Goal: Navigation & Orientation: Find specific page/section

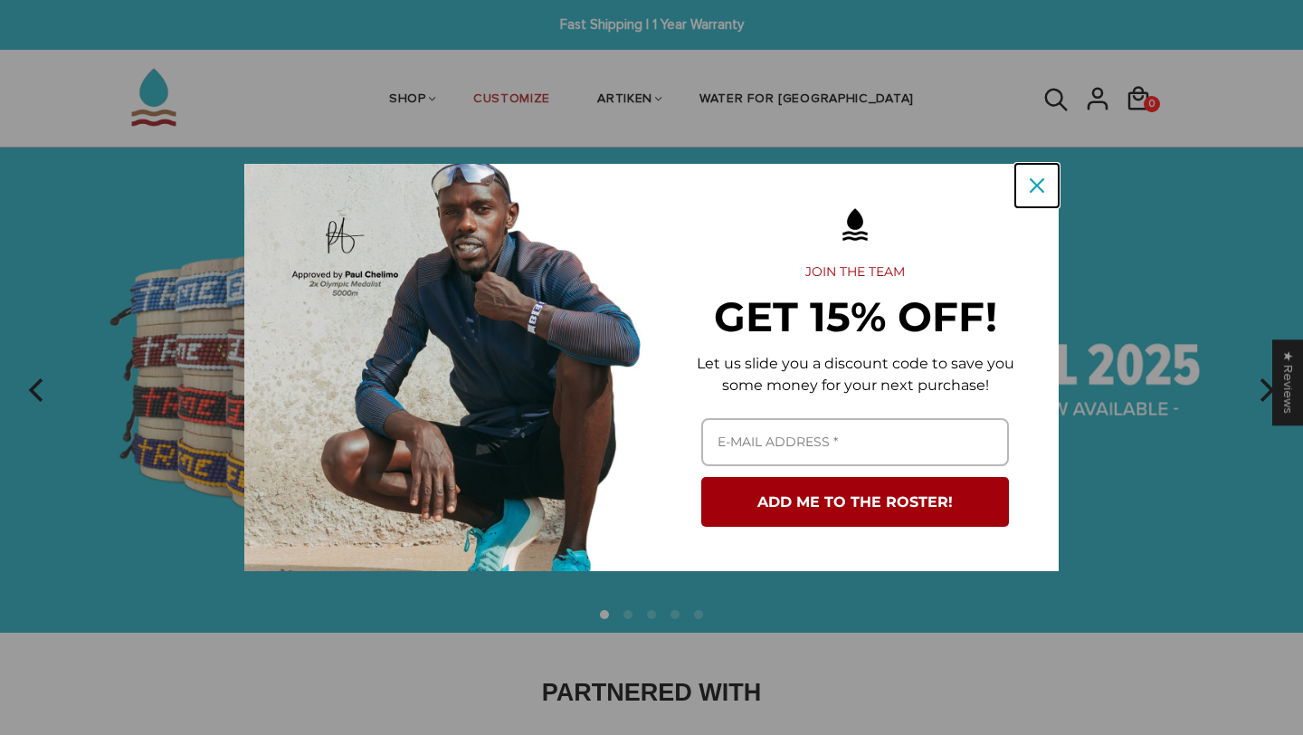
click at [1032, 192] on icon "close icon" at bounding box center [1036, 185] width 14 height 14
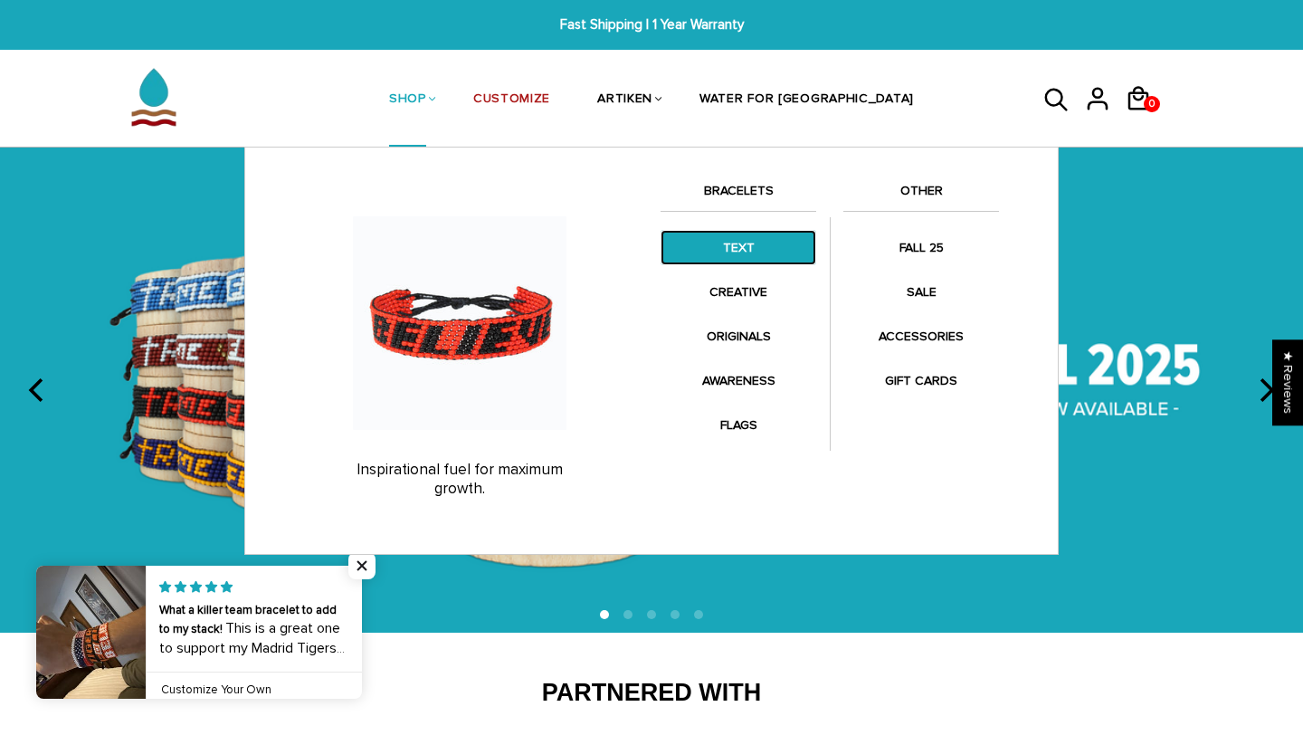
click at [748, 259] on link "TEXT" at bounding box center [738, 247] width 156 height 35
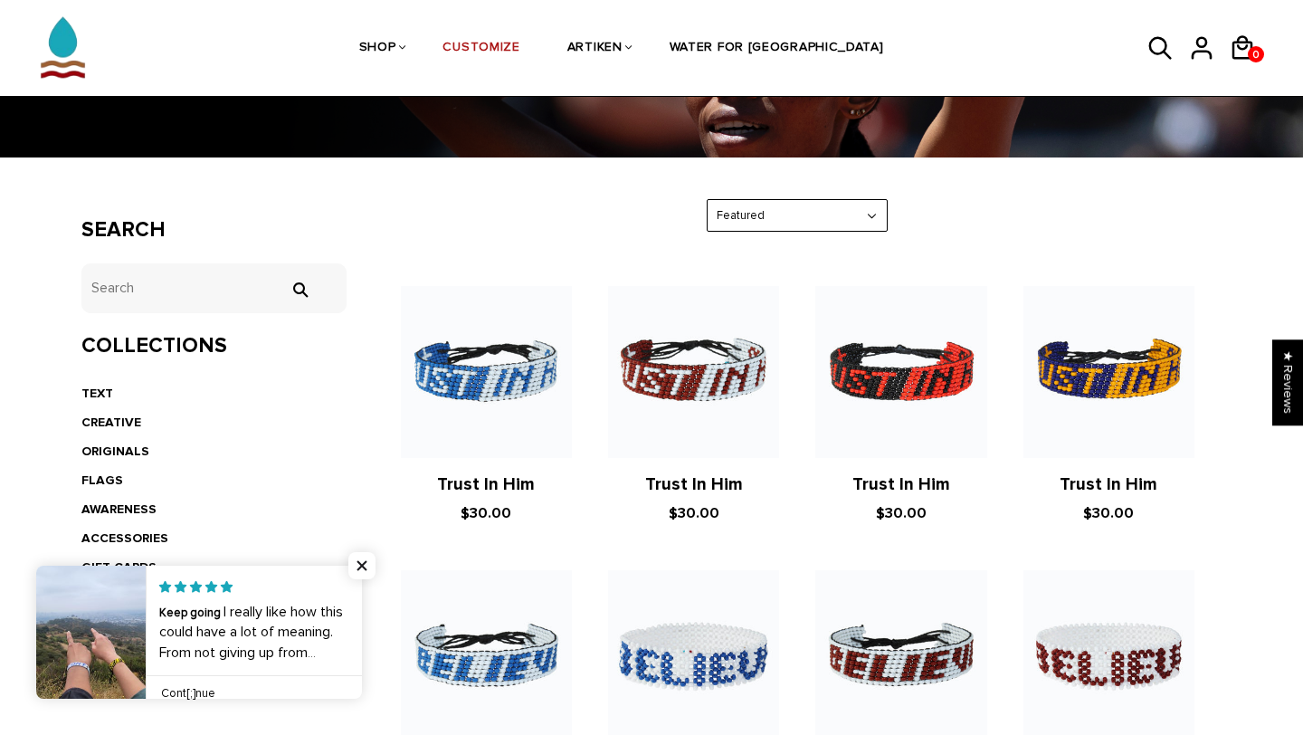
scroll to position [167, 0]
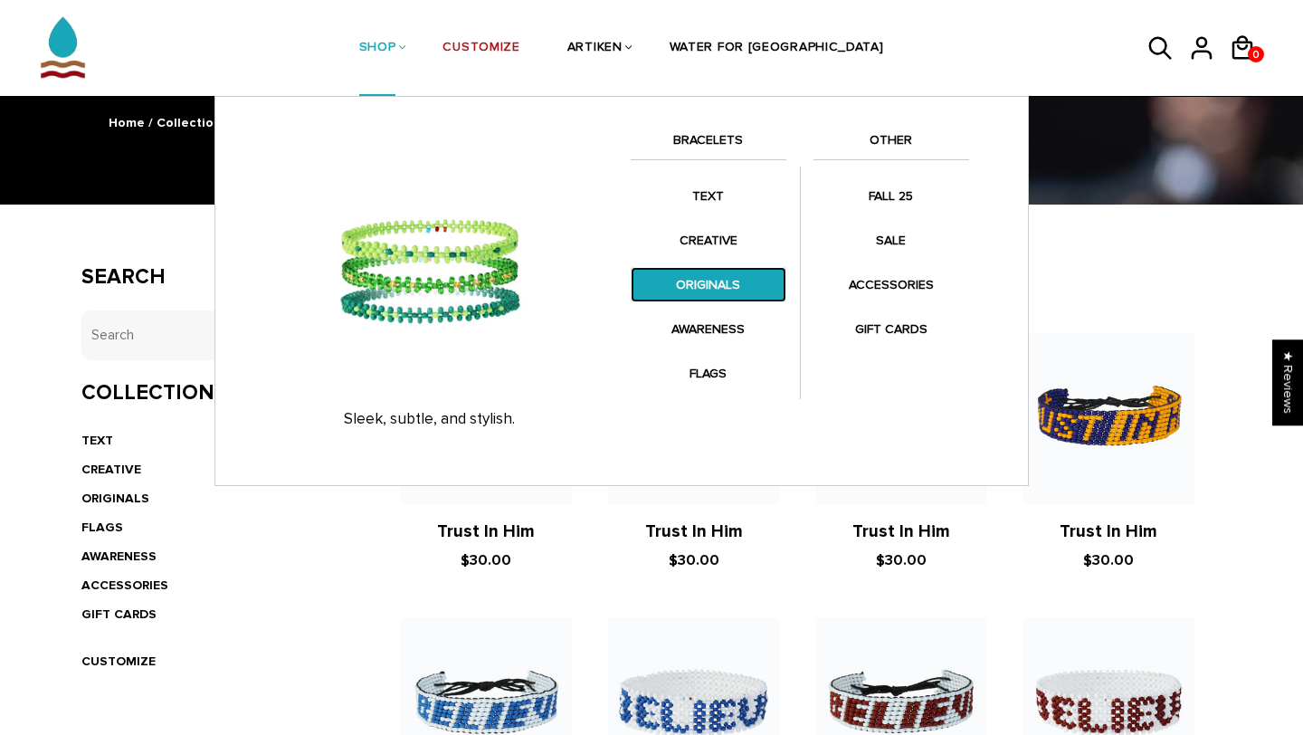
click at [715, 288] on link "ORIGINALS" at bounding box center [709, 284] width 156 height 35
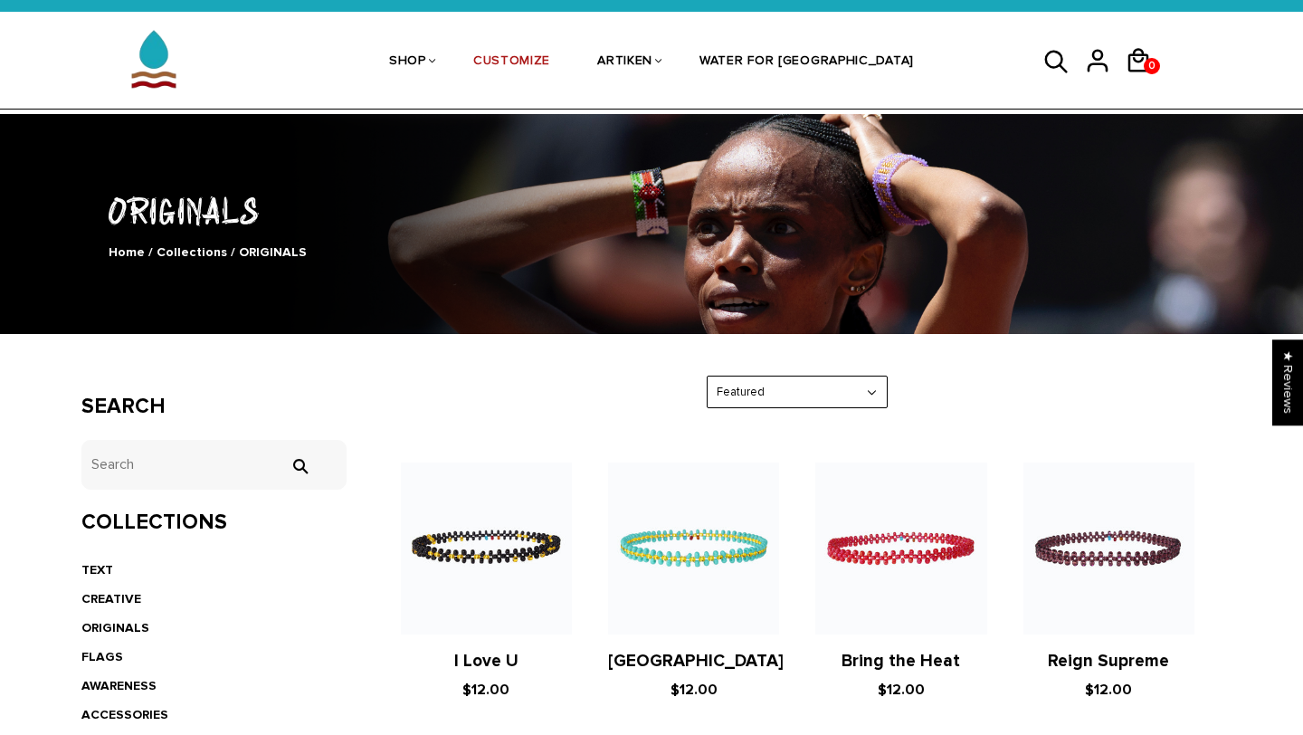
scroll to position [22, 0]
